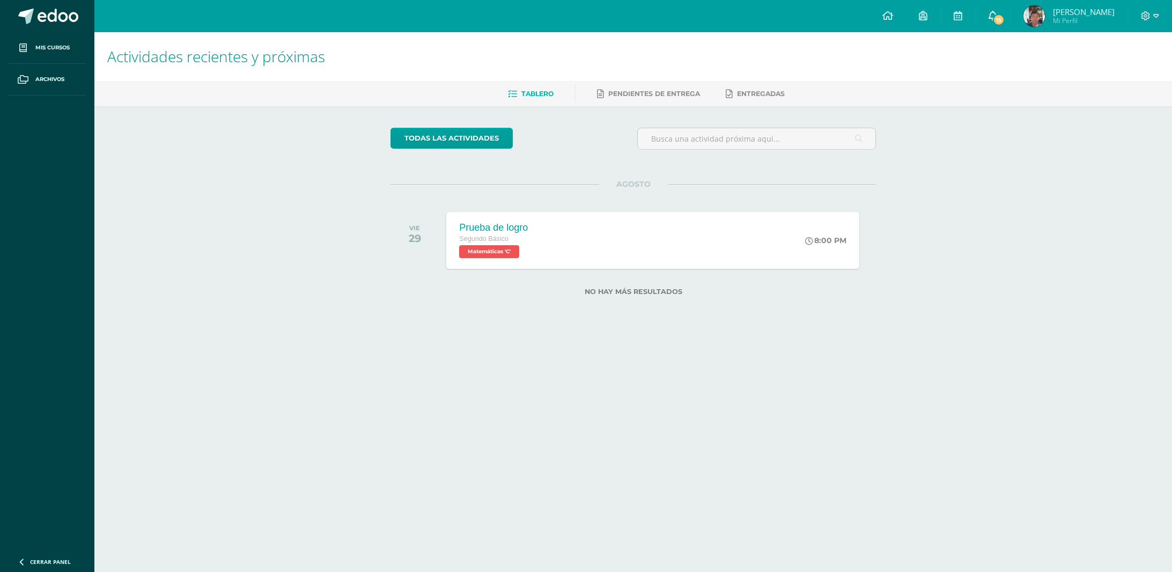
click at [1005, 17] on span "15" at bounding box center [999, 20] width 12 height 12
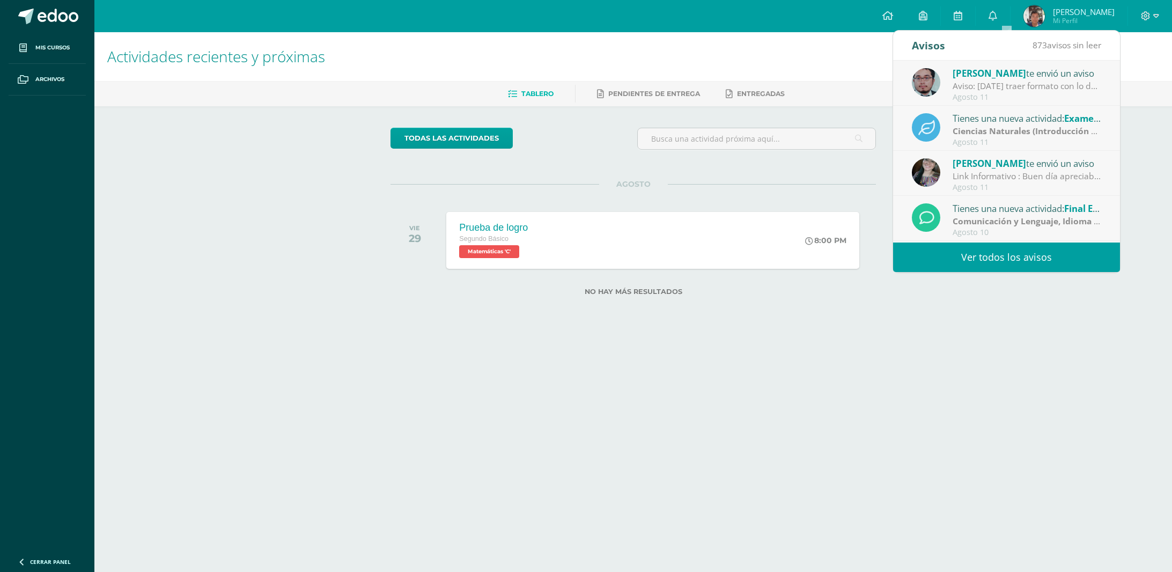
click at [1145, 123] on div "Actividades recientes y próximas Tablero Pendientes de entrega Entregadas todas…" at bounding box center [633, 181] width 1078 height 298
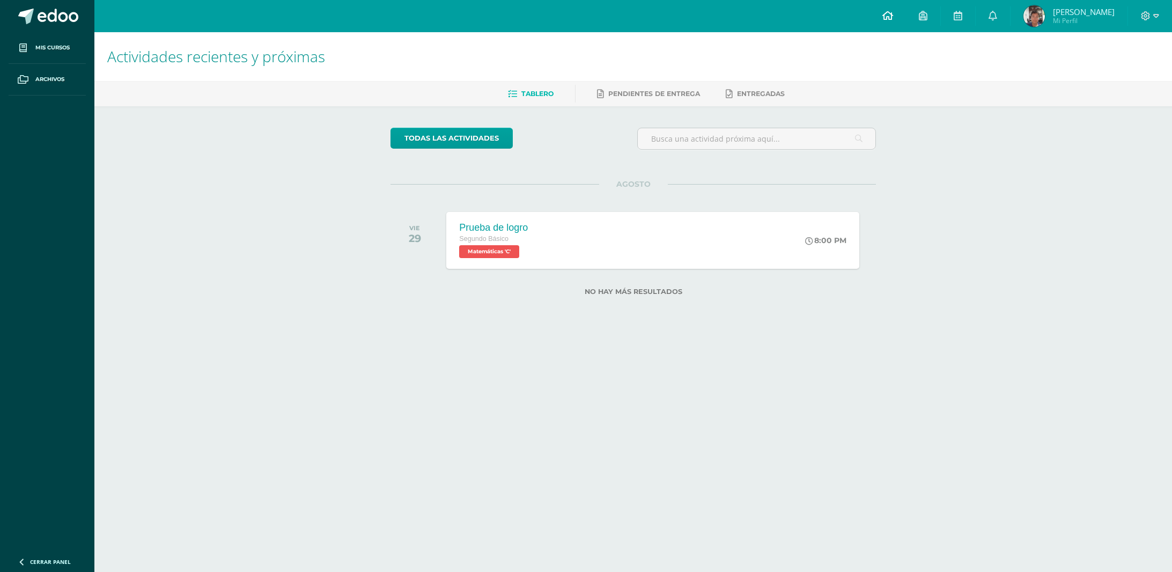
click at [893, 19] on icon at bounding box center [887, 16] width 11 height 10
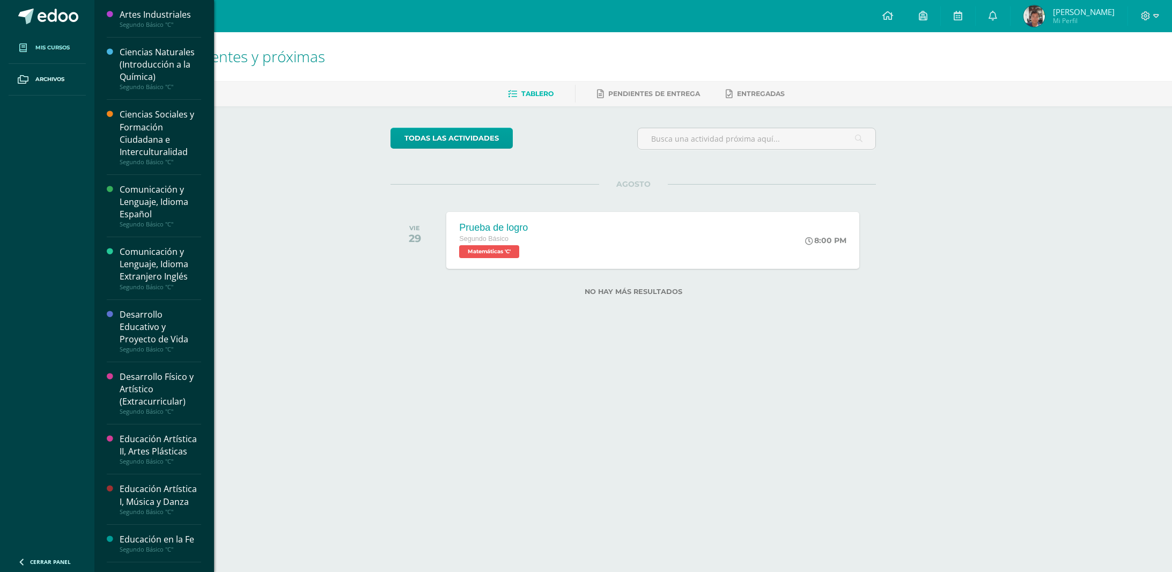
click at [71, 37] on link "Mis cursos" at bounding box center [47, 48] width 77 height 32
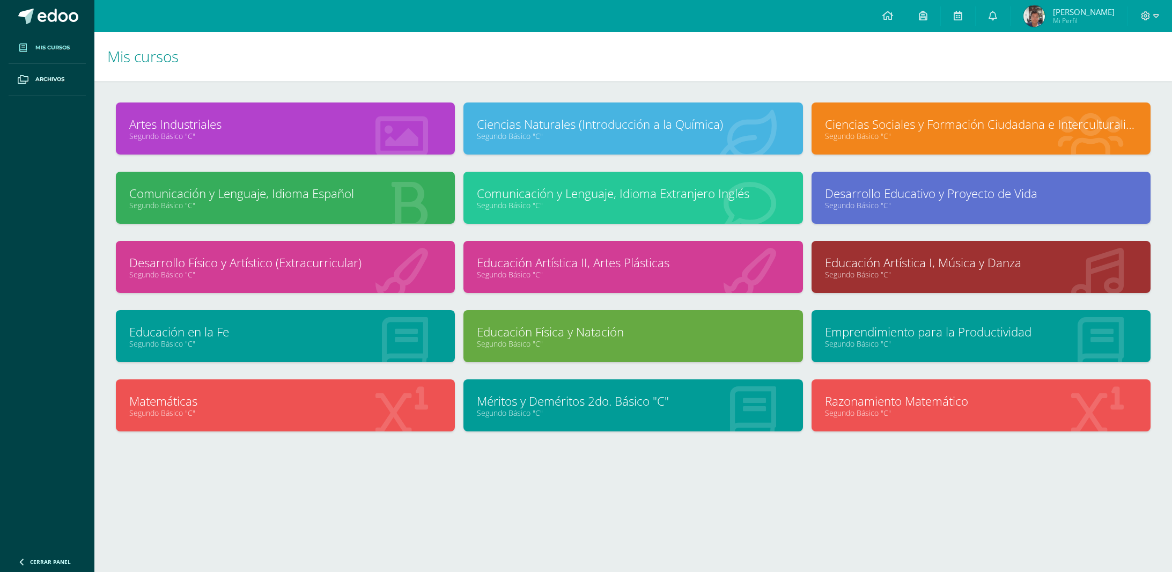
click at [307, 205] on link "Segundo Básico "C"" at bounding box center [285, 205] width 312 height 10
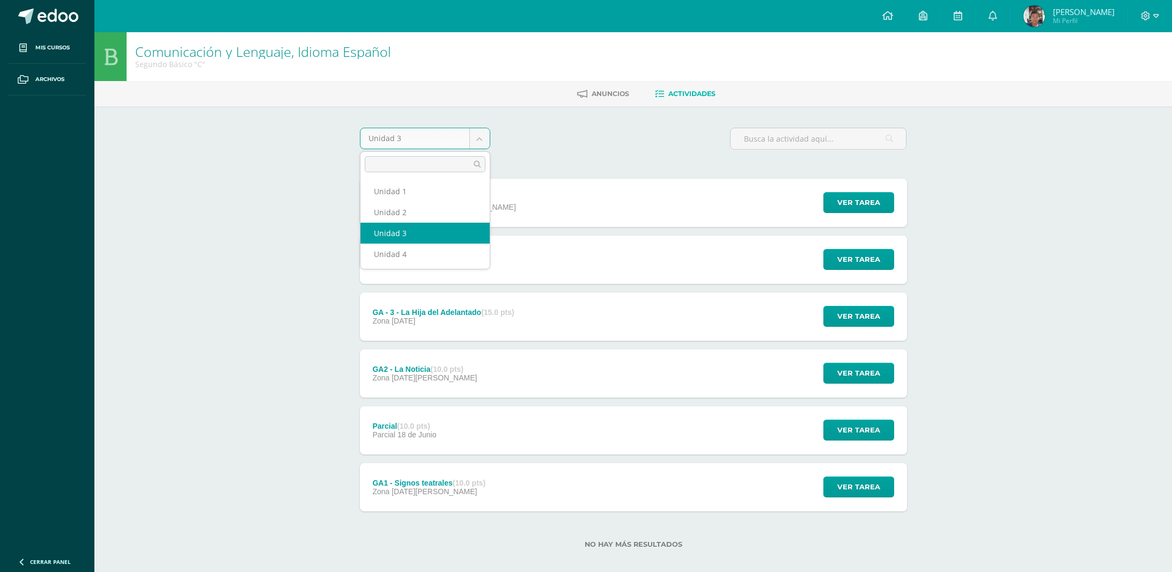
click at [465, 139] on body "Mis cursos Archivos Cerrar panel Artes Industriales Segundo Básico "C" Ciencias…" at bounding box center [586, 291] width 1172 height 583
select select "Unidad 4"
